Goal: Task Accomplishment & Management: Manage account settings

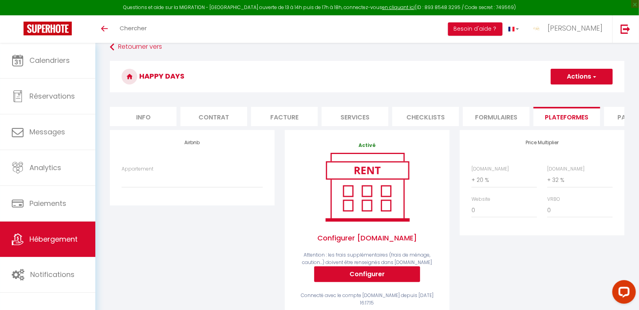
scroll to position [3, 0]
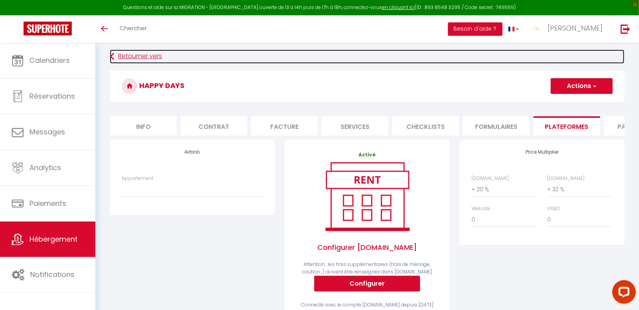
click at [140, 55] on link "Retourner vers" at bounding box center [367, 56] width 515 height 14
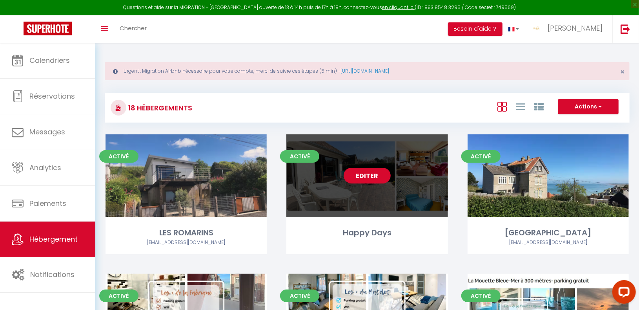
click at [376, 169] on link "Editer" at bounding box center [367, 176] width 47 height 16
select select "3"
select select "2"
select select "1"
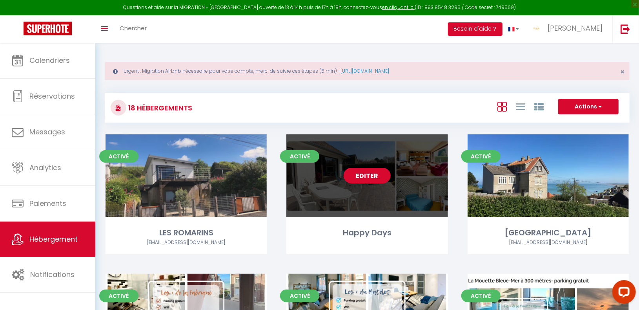
select select
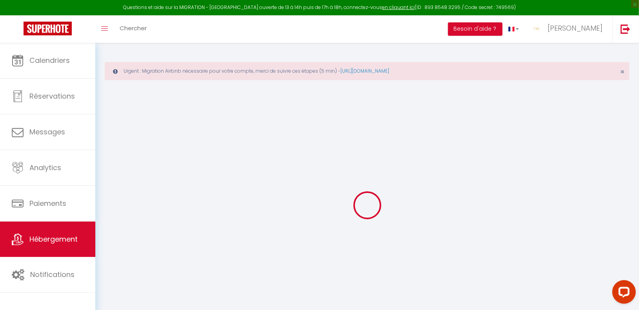
select select
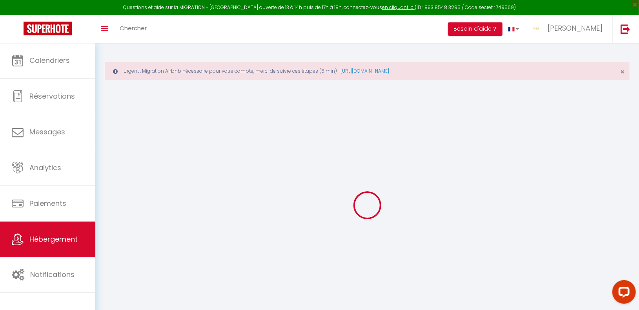
select select
checkbox input "false"
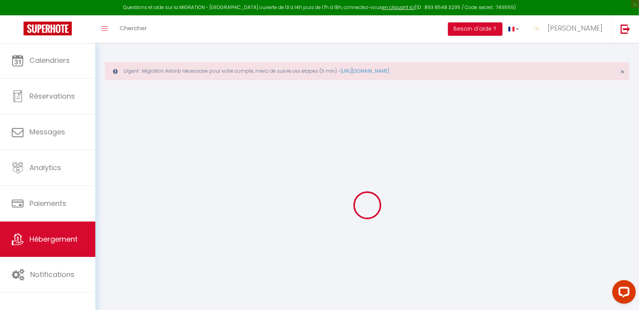
select select
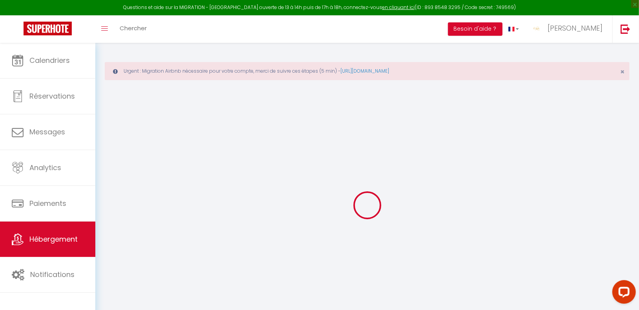
select select
checkbox input "false"
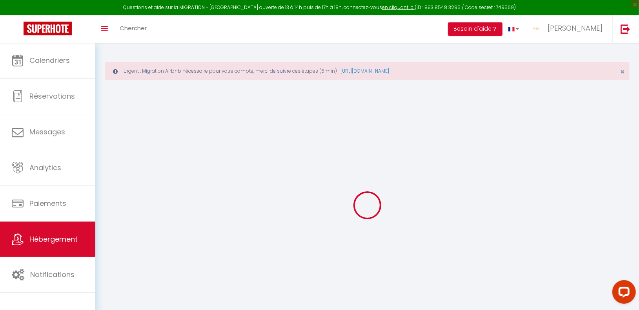
checkbox input "false"
select select
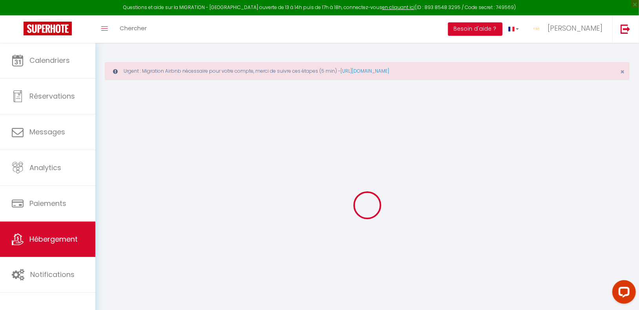
select select
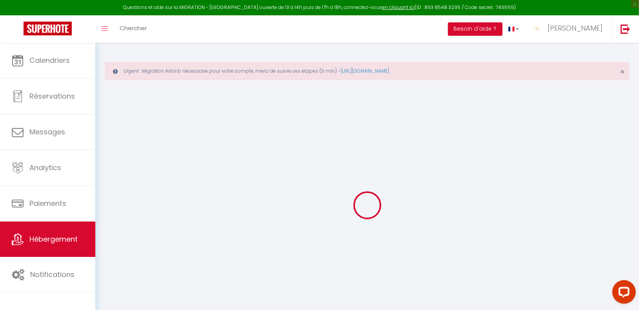
checkbox input "false"
select select
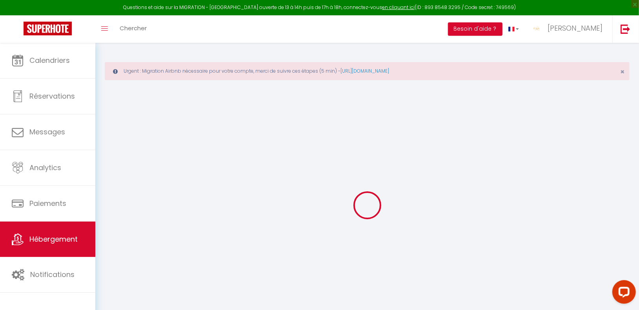
select select
select select "28"
select select
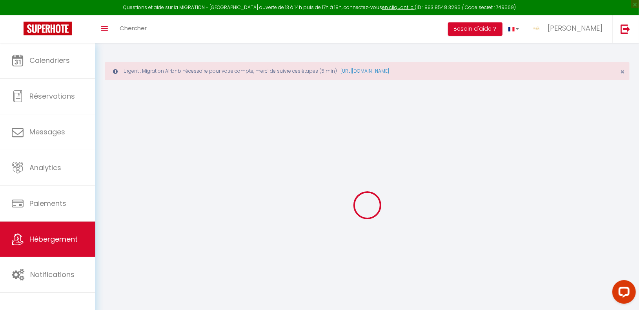
select select
checkbox input "false"
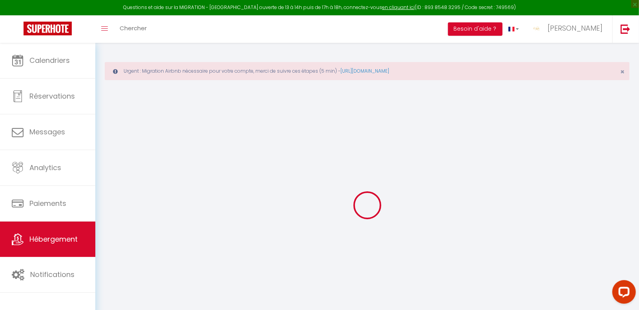
checkbox input "false"
select select
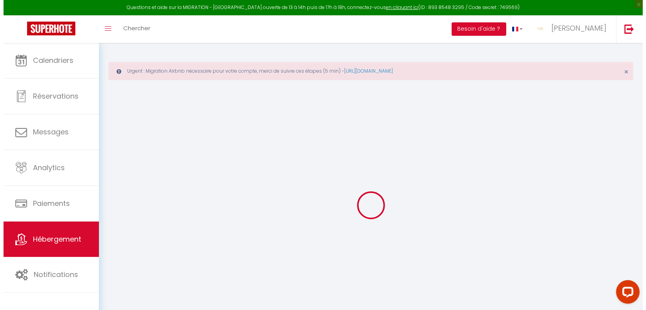
scroll to position [40, 0]
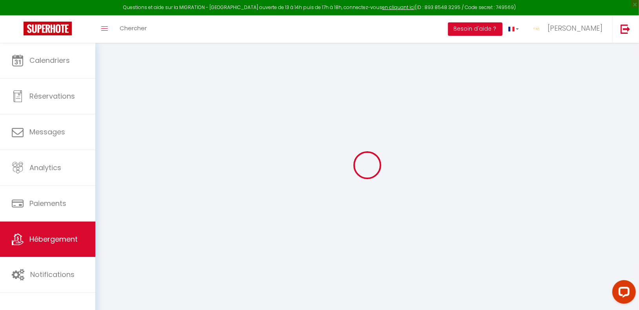
select select
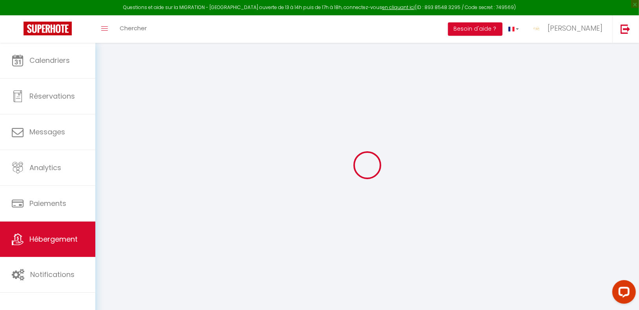
select select
checkbox input "false"
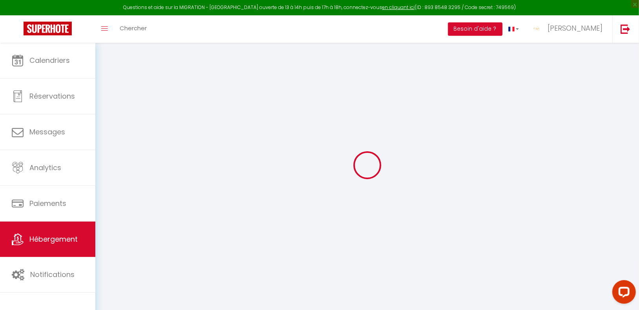
select select
type input "Happy Days"
type input "[PERSON_NAME]"
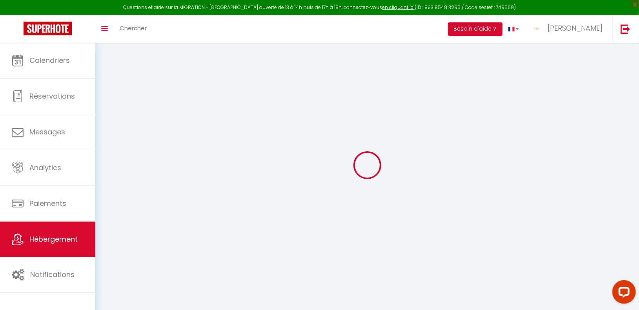
type input "[STREET_ADDRESS][PERSON_NAME]"
type input "80460"
type input "FRIAUCOURT"
select select "9"
select select "5"
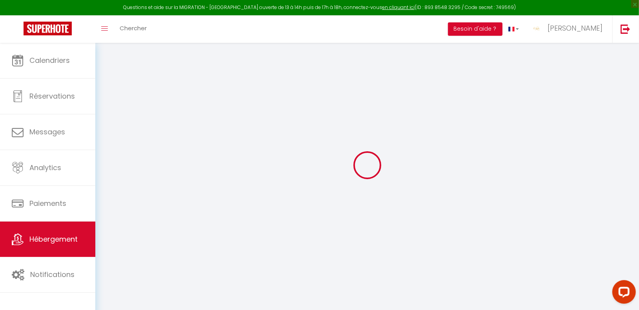
type input "160"
type input "190"
type input "5"
type input "4.90"
select select
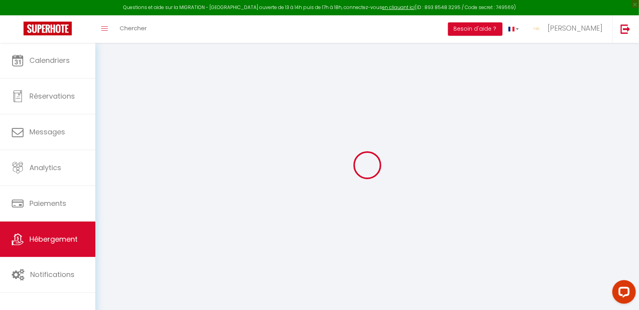
select select
type input "[STREET_ADDRESS][PERSON_NAME]"
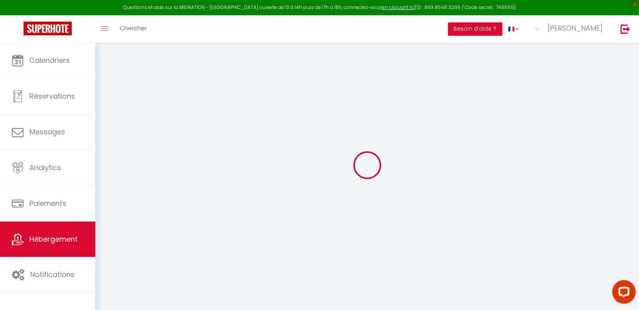
type input "80460"
type input "FRIAUCOURT"
type input "[EMAIL_ADDRESS][DOMAIN_NAME]"
select select
checkbox input "false"
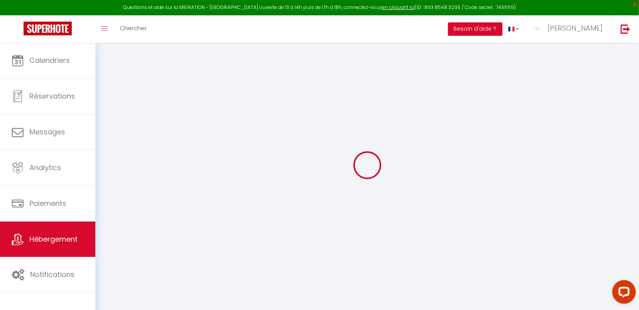
checkbox input "false"
radio input "true"
type input "25"
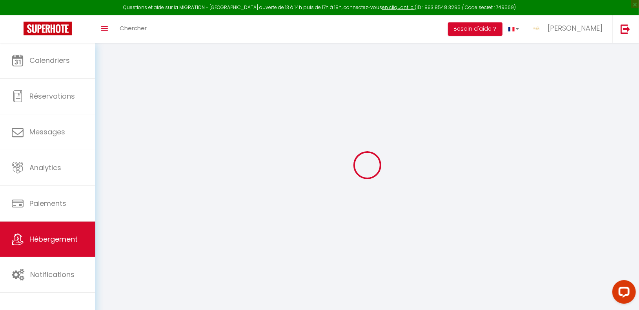
type input "0"
select select
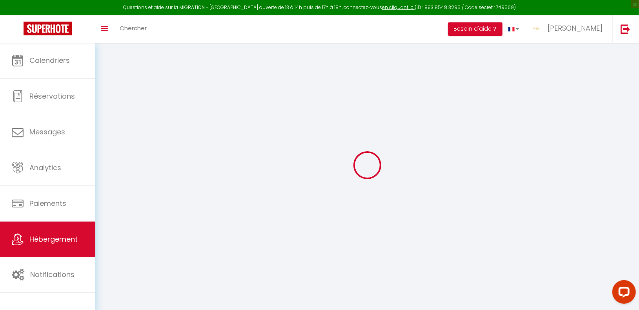
select select
checkbox input "false"
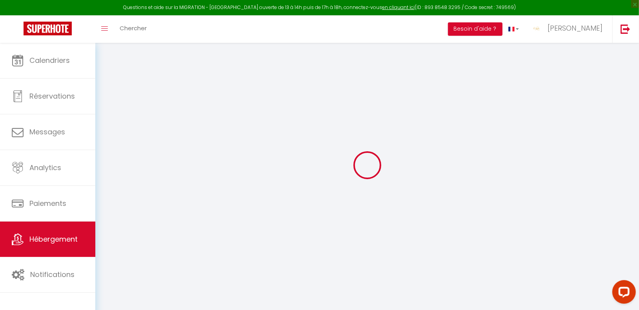
checkbox input "false"
select select
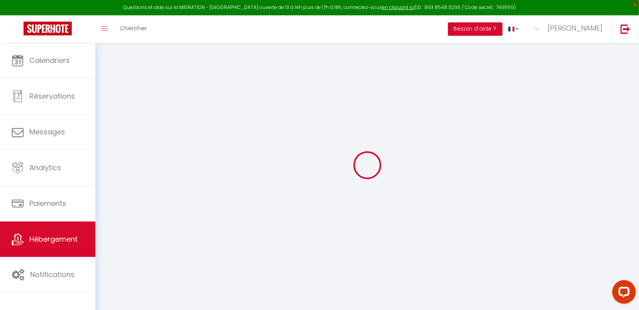
select select
checkbox input "false"
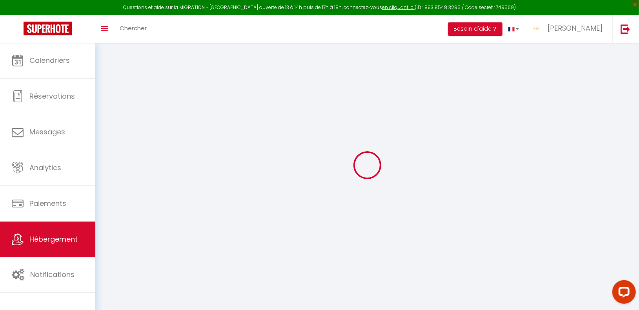
checkbox input "false"
select select "24085"
select select
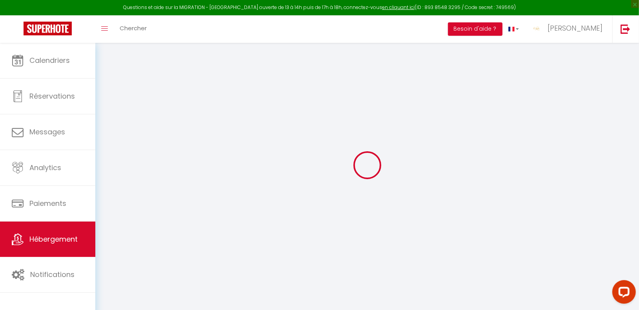
checkbox input "false"
select select
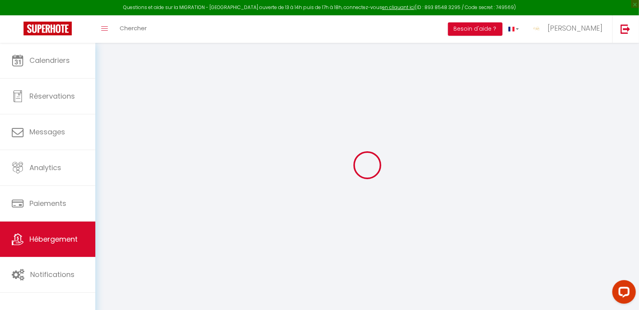
checkbox input "false"
select select
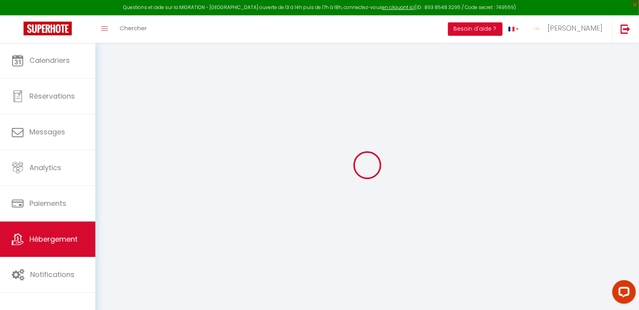
checkbox input "false"
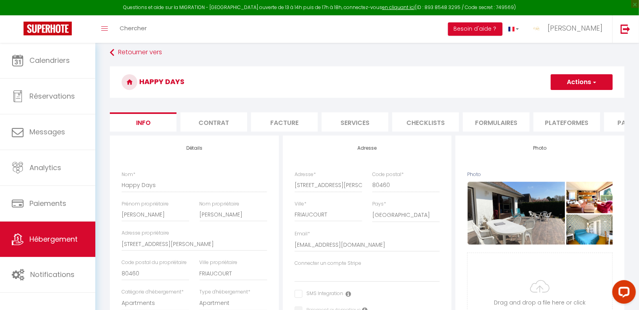
click at [578, 80] on button "Actions" at bounding box center [582, 82] width 62 height 16
click at [552, 118] on link "Supprimer" at bounding box center [571, 120] width 84 height 10
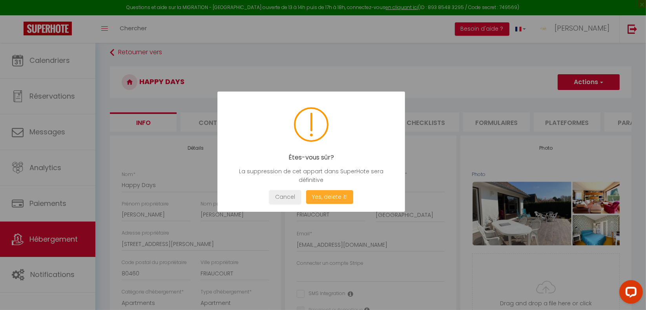
click at [341, 195] on button "Yes, delete it!" at bounding box center [329, 197] width 47 height 14
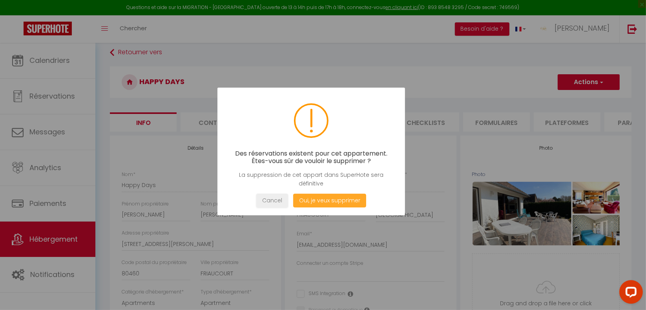
click at [338, 197] on button "Oui, je veux supprimer" at bounding box center [329, 200] width 73 height 14
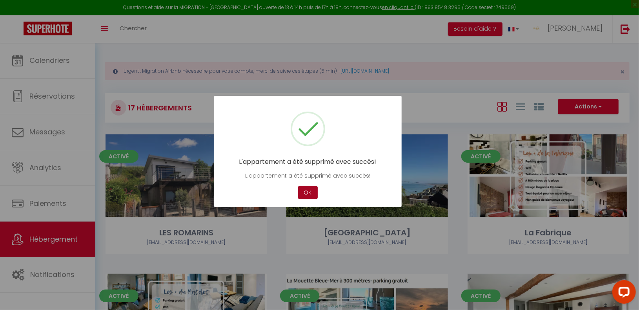
click at [308, 190] on button "OK" at bounding box center [308, 193] width 20 height 14
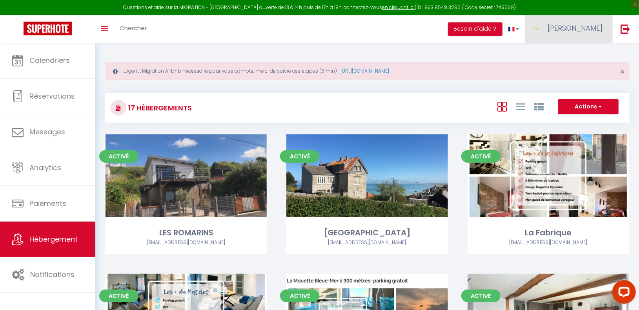
click at [543, 30] on img at bounding box center [537, 28] width 12 height 12
click at [577, 66] on link "Équipe" at bounding box center [581, 68] width 58 height 13
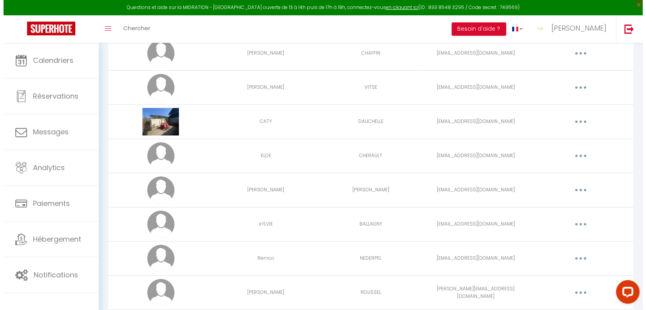
scroll to position [534, 0]
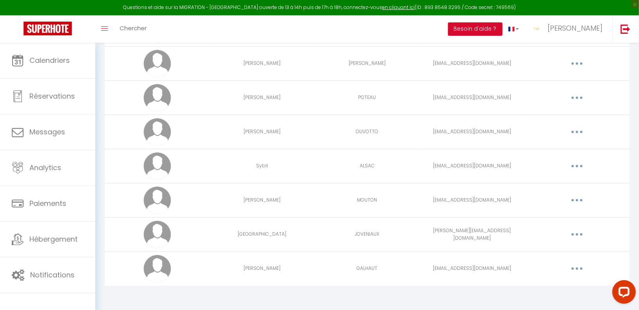
click at [581, 62] on button "button" at bounding box center [577, 63] width 22 height 13
click at [560, 95] on link "Supprimer" at bounding box center [557, 95] width 58 height 13
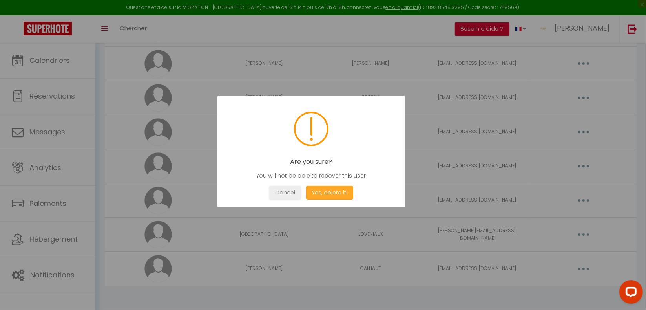
click at [329, 192] on button "Yes, delete it!" at bounding box center [329, 193] width 47 height 14
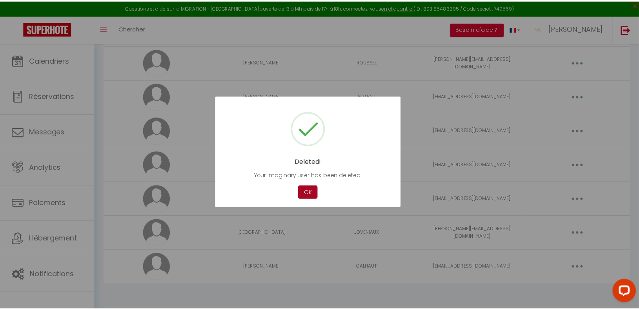
scroll to position [499, 0]
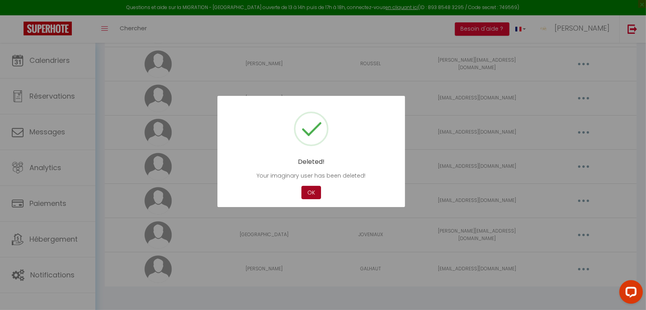
click at [311, 193] on button "OK" at bounding box center [311, 193] width 20 height 14
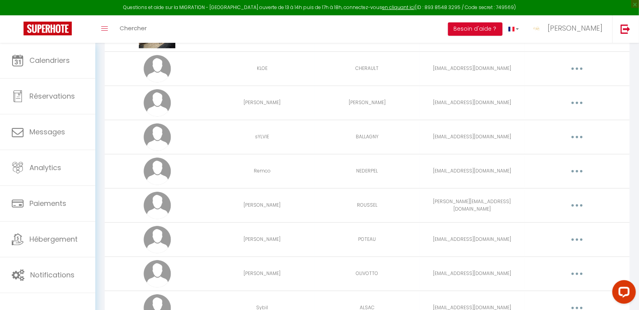
scroll to position [356, 0]
